Goal: Transaction & Acquisition: Purchase product/service

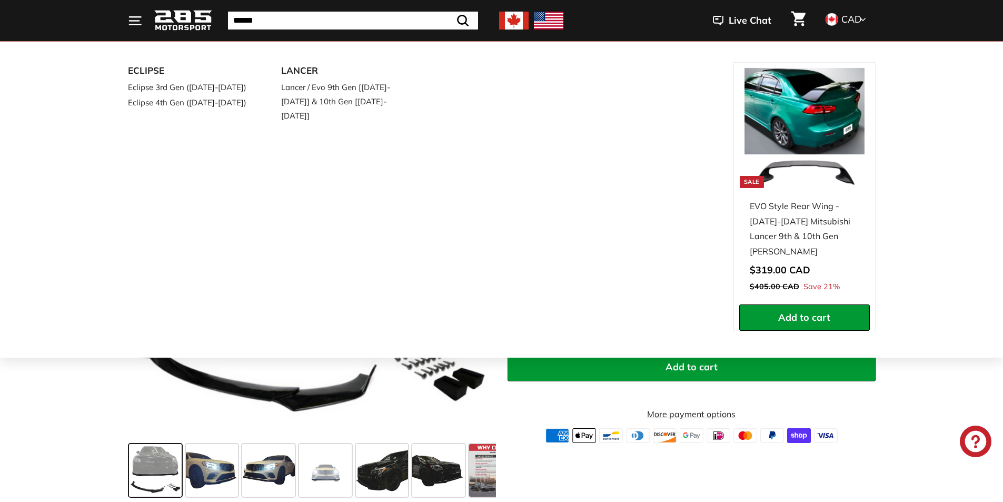
scroll to position [158, 0]
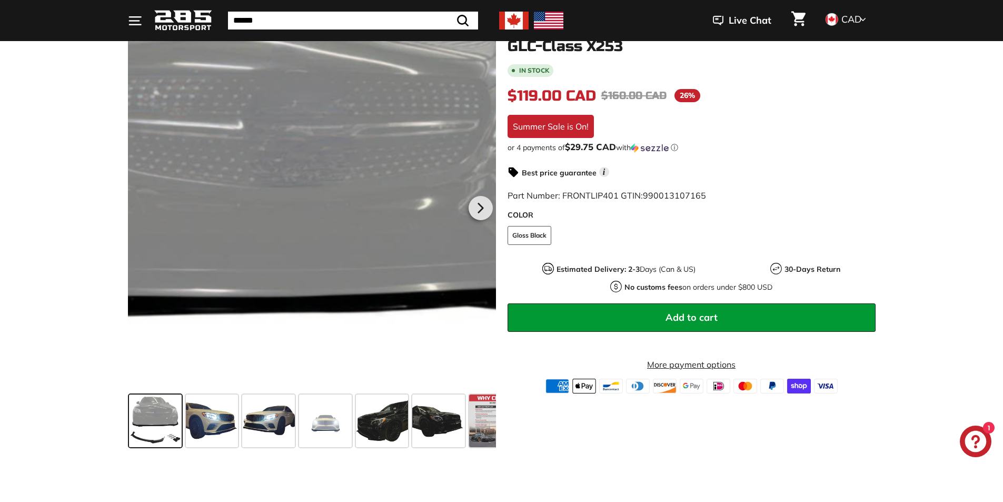
click at [359, 171] on div at bounding box center [312, 206] width 368 height 368
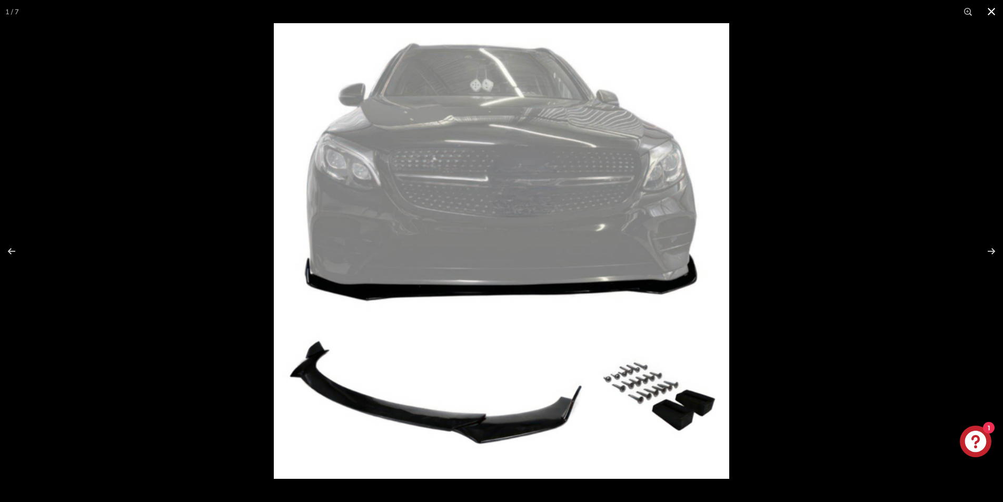
click at [995, 8] on button at bounding box center [991, 11] width 23 height 23
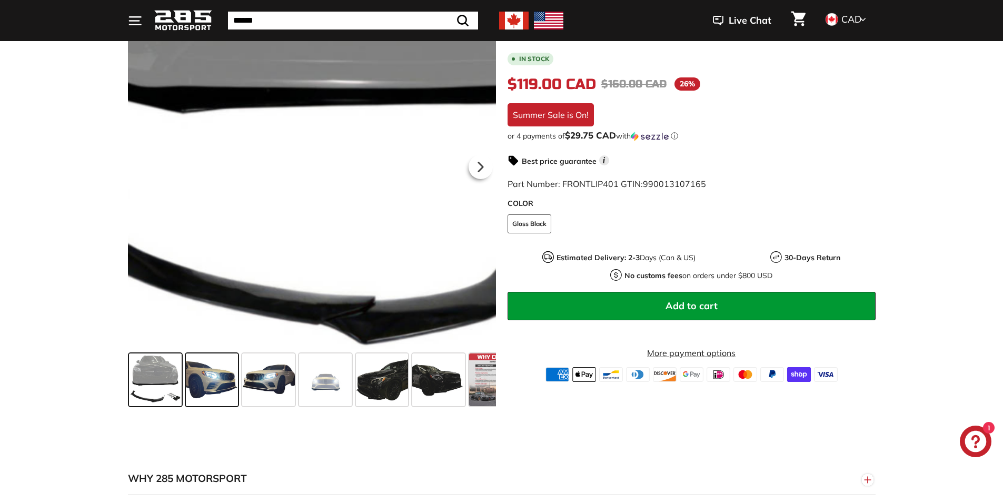
scroll to position [211, 0]
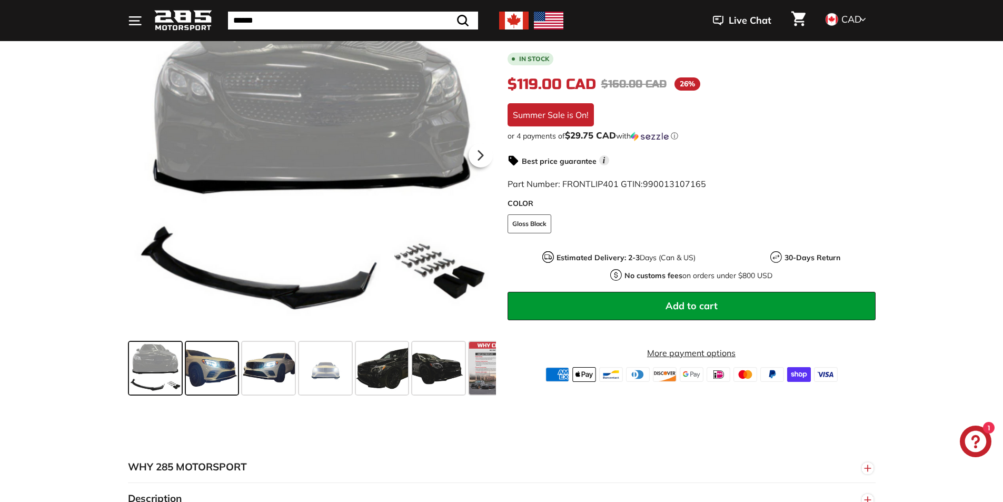
click at [193, 383] on span at bounding box center [212, 368] width 53 height 53
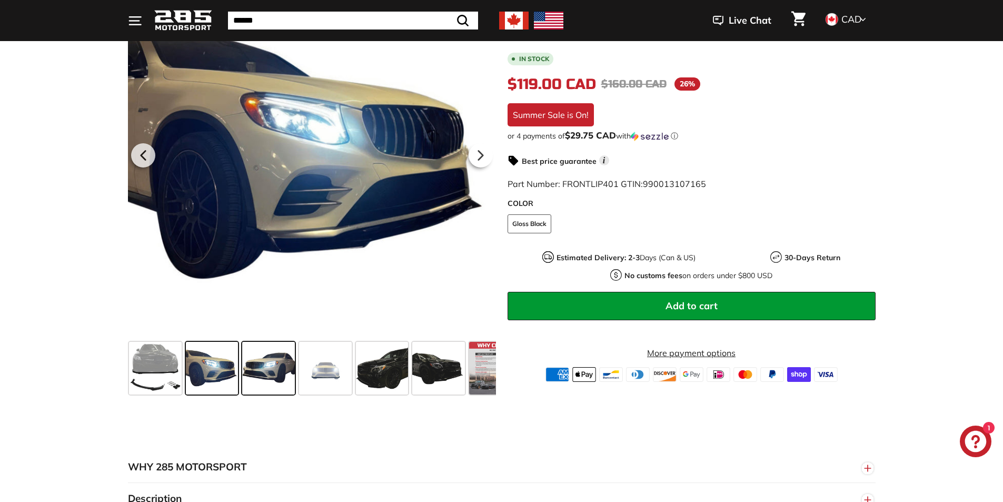
click at [267, 371] on span at bounding box center [268, 368] width 53 height 53
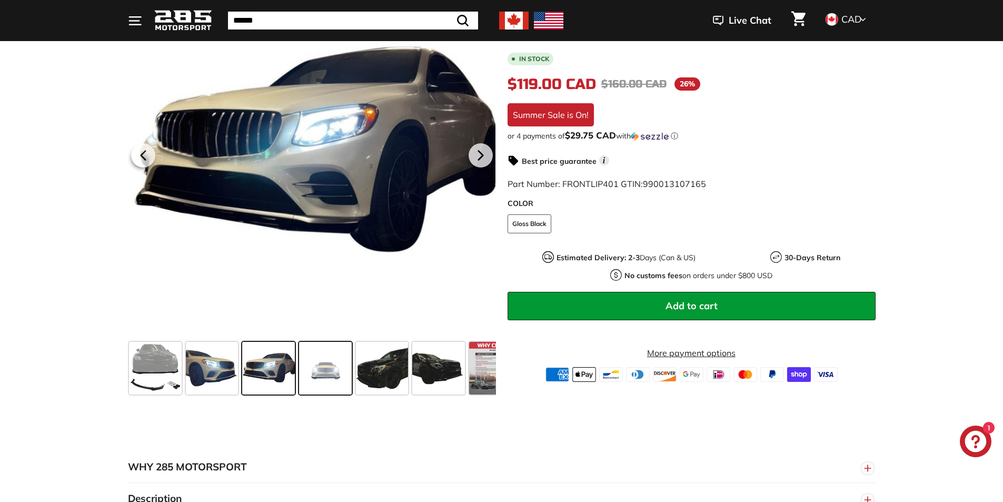
click at [322, 371] on span at bounding box center [325, 368] width 53 height 53
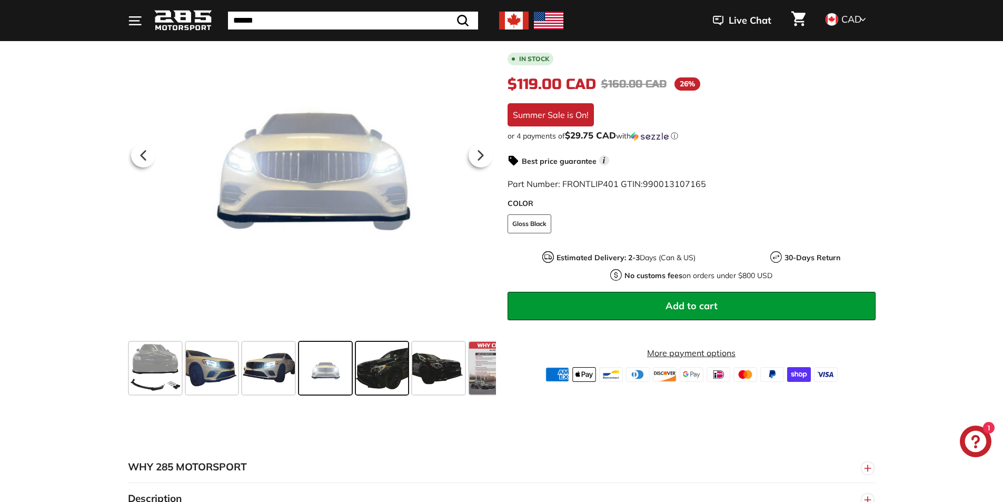
click at [389, 368] on span at bounding box center [382, 368] width 53 height 53
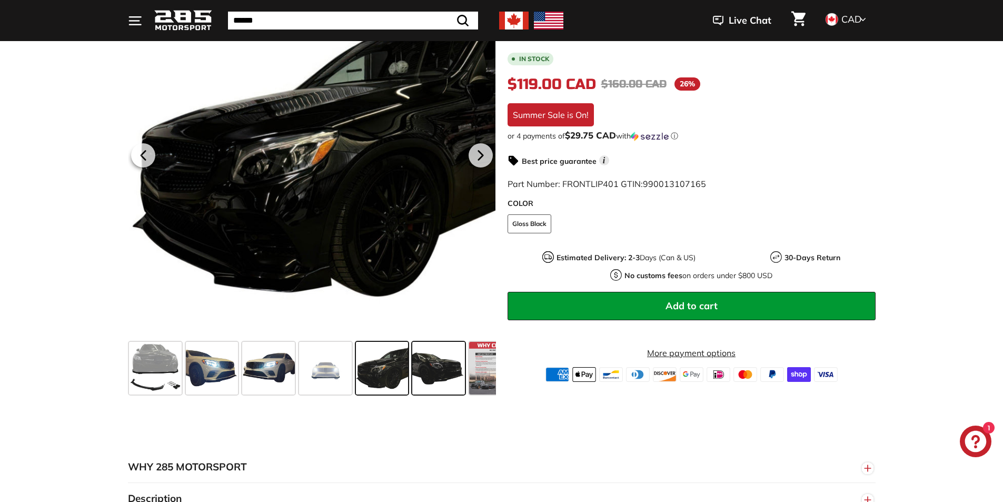
click at [434, 370] on span at bounding box center [438, 368] width 53 height 53
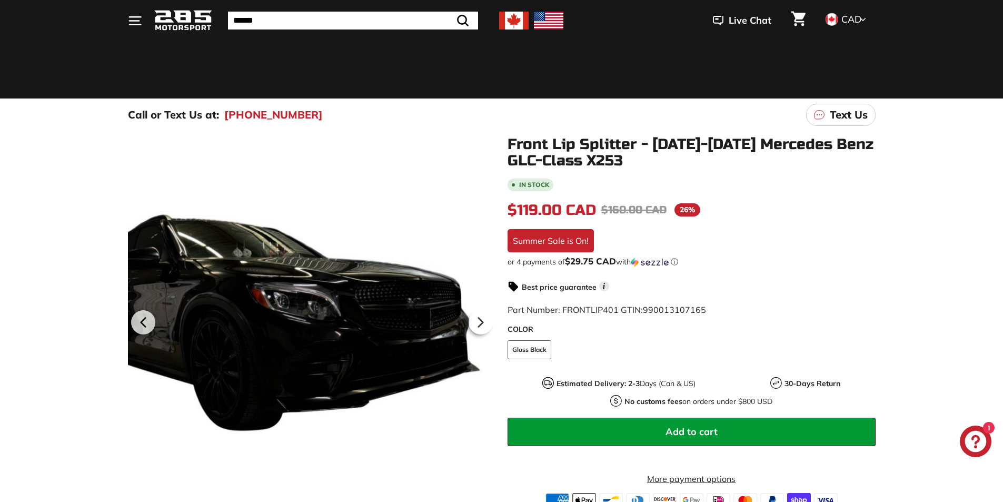
scroll to position [0, 0]
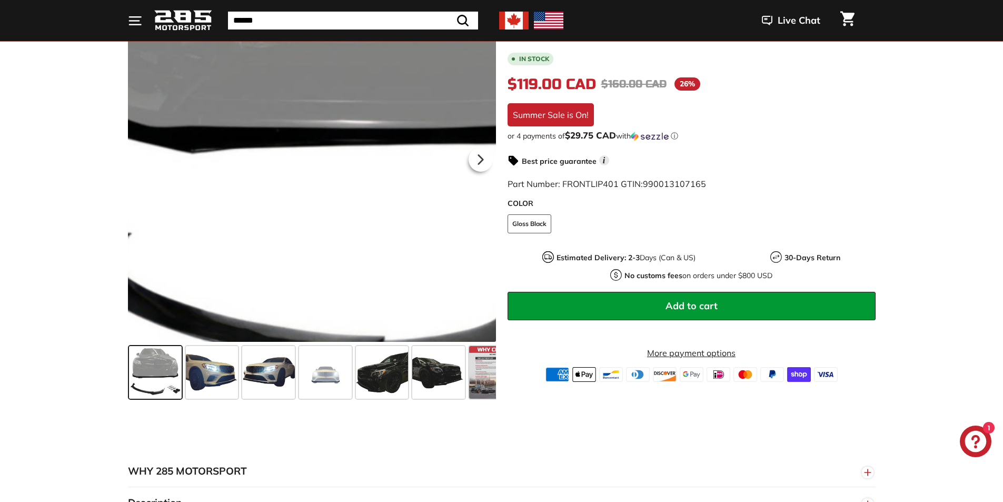
scroll to position [211, 0]
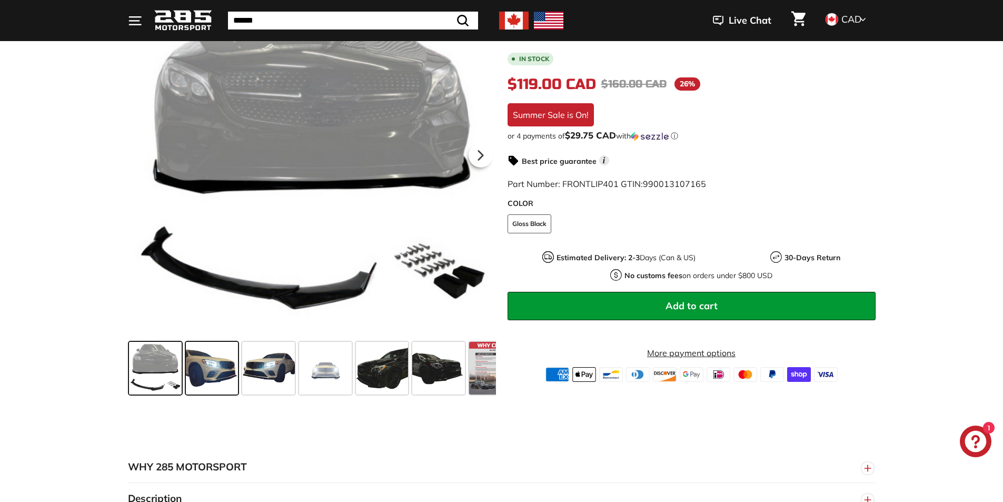
click at [207, 357] on span at bounding box center [212, 368] width 53 height 53
